Goal: Task Accomplishment & Management: Use online tool/utility

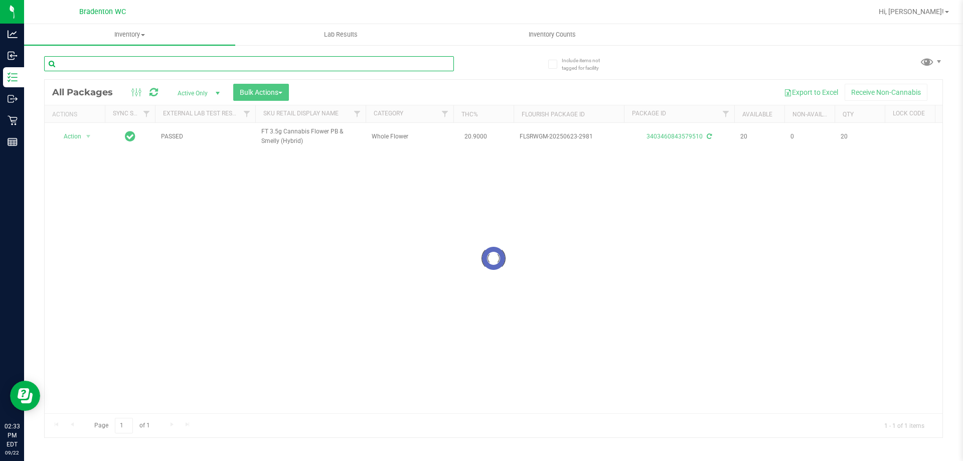
click at [112, 64] on input "text" at bounding box center [249, 63] width 410 height 15
click at [441, 61] on input "7347106641874171" at bounding box center [249, 63] width 410 height 15
type input "7347106641874171"
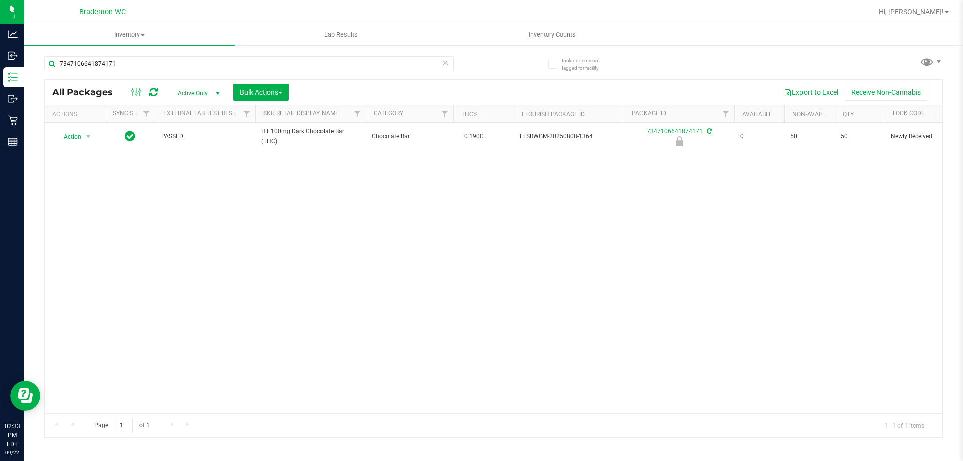
click at [446, 59] on icon at bounding box center [445, 62] width 7 height 12
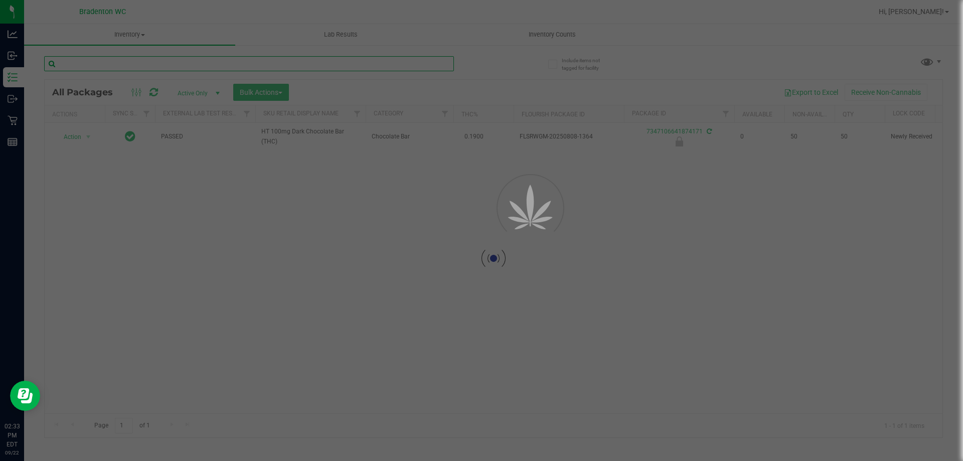
click at [447, 66] on input "text" at bounding box center [249, 63] width 410 height 15
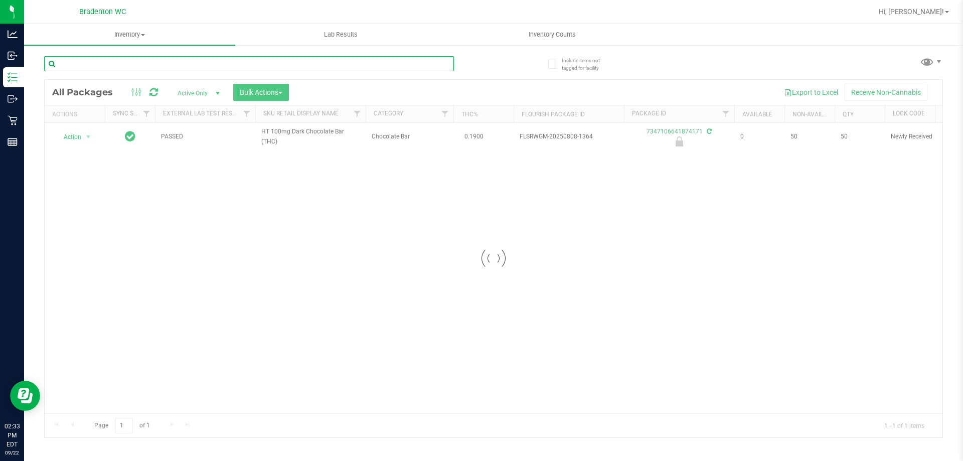
click at [209, 63] on input "text" at bounding box center [249, 63] width 410 height 15
type input "0515734918249408"
click at [84, 140] on div at bounding box center [494, 259] width 898 height 358
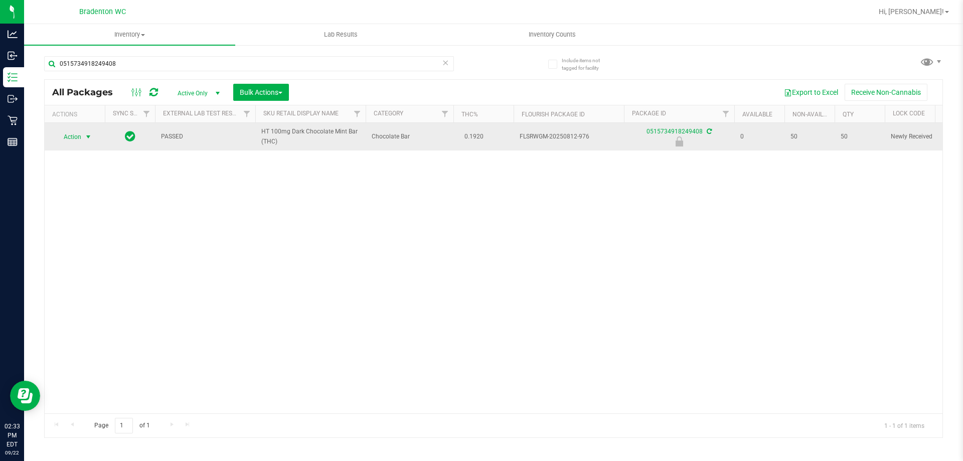
click at [87, 138] on span "select" at bounding box center [88, 137] width 8 height 8
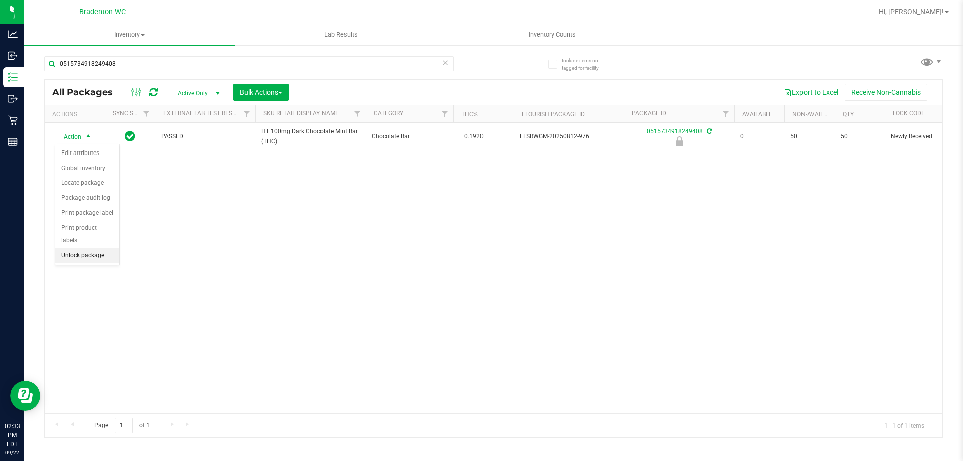
click at [107, 248] on li "Unlock package" at bounding box center [87, 255] width 64 height 15
click at [445, 67] on icon at bounding box center [445, 62] width 7 height 12
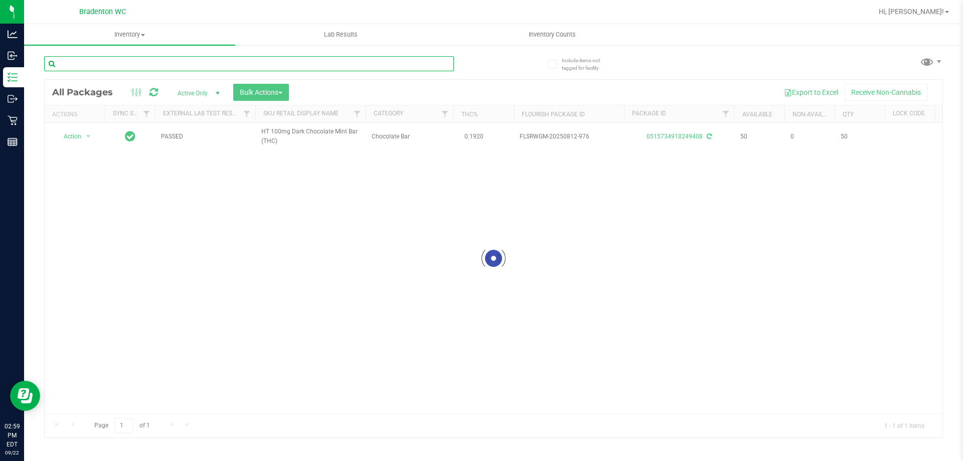
click at [276, 64] on input "text" at bounding box center [249, 63] width 410 height 15
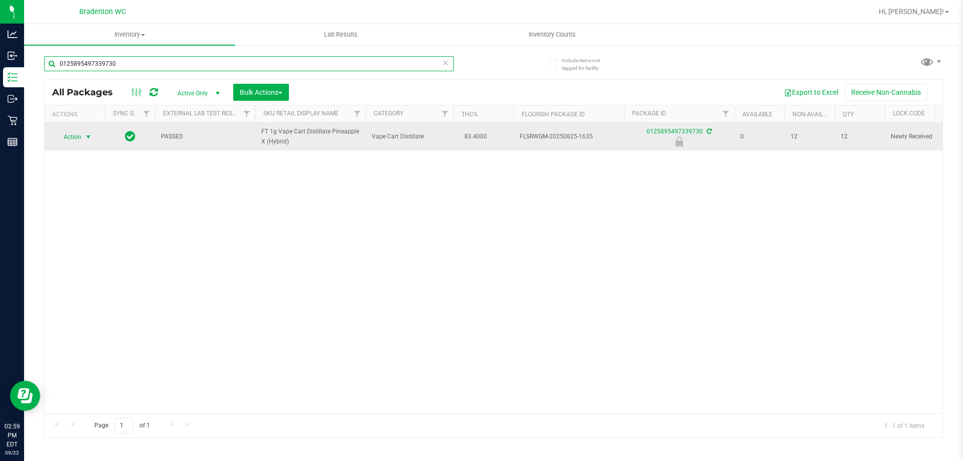
type input "0125895497339730"
click at [88, 137] on span "select" at bounding box center [88, 137] width 8 height 8
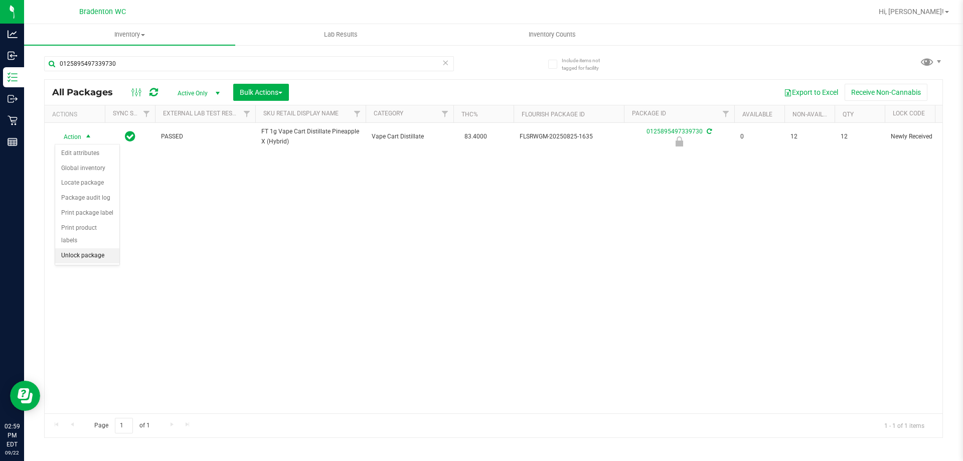
click at [84, 248] on li "Unlock package" at bounding box center [87, 255] width 64 height 15
